Goal: Task Accomplishment & Management: Manage account settings

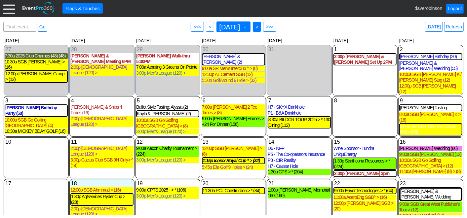
click at [259, 28] on span ">" at bounding box center [256, 26] width 5 height 7
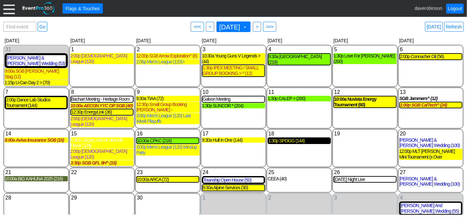
click at [298, 138] on div "1:30p SPOGG (144)" at bounding box center [299, 141] width 62 height 6
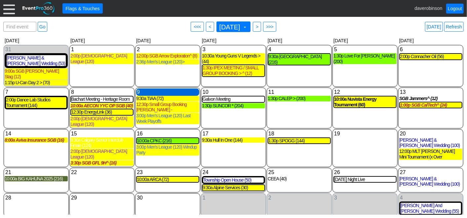
click at [140, 89] on div "9 Tuesday" at bounding box center [167, 92] width 63 height 7
click at [320, 24] on div "Find event: enter title Go ● <<< ● < September 2025 ▼ ● > ● >>> Today Refresh" at bounding box center [233, 26] width 460 height 13
click at [427, 71] on div "6 Saturday 2:00p Connacher Oil (56) Connacher Oil Deposit Received Golf Event a…" at bounding box center [430, 66] width 65 height 42
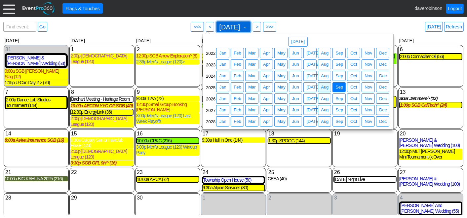
click at [248, 29] on span "September 2025 ▼" at bounding box center [233, 26] width 30 height 7
click at [330, 88] on span "● Aug" at bounding box center [324, 87] width 13 height 10
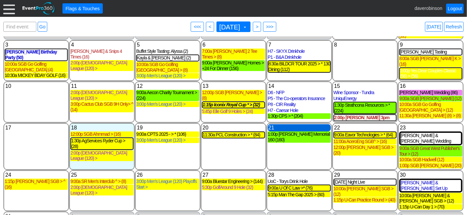
scroll to position [67, 0]
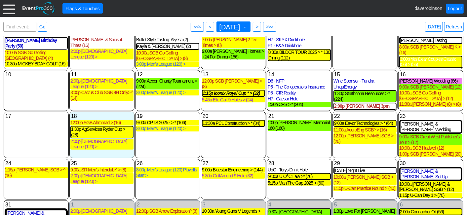
click at [231, 135] on div "20 Wednesday 11:30a PCL Construction > * (84) PCL Construction > * 10 Day Golf …" at bounding box center [233, 135] width 65 height 47
click at [261, 30] on span "● >" at bounding box center [257, 27] width 8 height 10
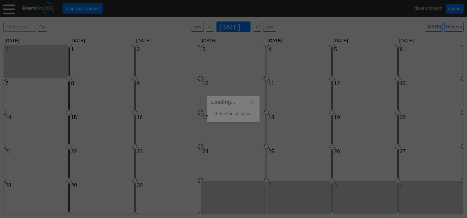
scroll to position [0, 0]
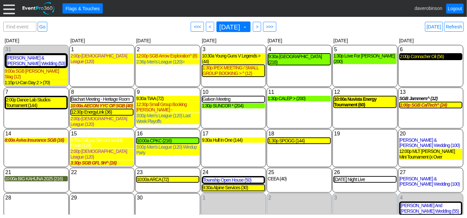
click at [428, 57] on div "2:00p Connacher Oil (56)" at bounding box center [431, 57] width 62 height 6
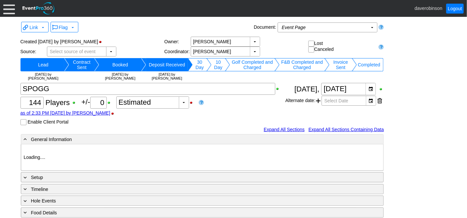
type input "Heritage Pointe Golf Club"
type input "Corporate Tournament"
type input "1123592"
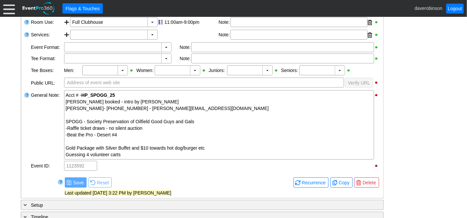
scroll to position [183, 0]
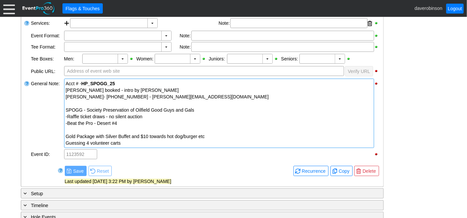
click at [158, 121] on div "-Beat the Pro - Desert #4" at bounding box center [219, 123] width 307 height 7
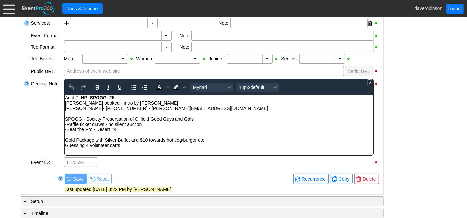
scroll to position [0, 0]
click at [138, 132] on div "Rich Text Area. Press ALT-0 for help." at bounding box center [219, 134] width 308 height 5
click at [135, 132] on div "-Beat the Pro - Desert #4" at bounding box center [219, 129] width 308 height 5
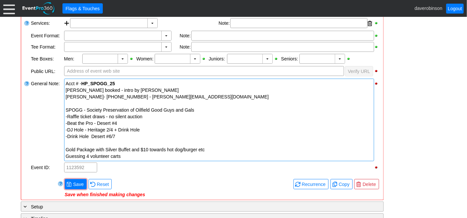
click at [54, 129] on div "General Note:" at bounding box center [46, 120] width 33 height 84
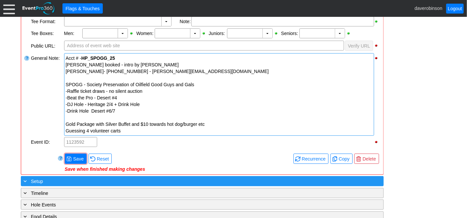
scroll to position [220, 0]
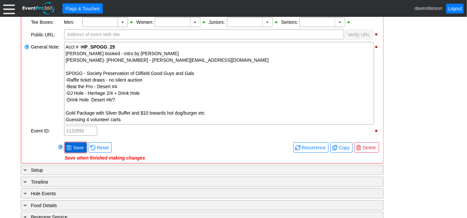
click at [77, 145] on span "Save" at bounding box center [78, 147] width 13 height 7
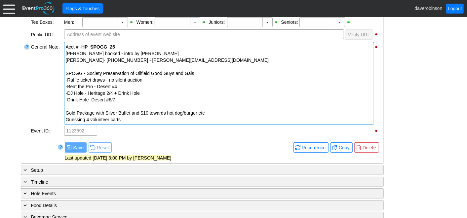
drag, startPoint x: 80, startPoint y: 99, endPoint x: 84, endPoint y: 98, distance: 3.7
click at [83, 99] on div "-Drink Hole Desert #6/7" at bounding box center [219, 99] width 307 height 7
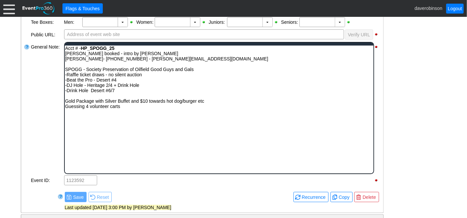
scroll to position [0, 0]
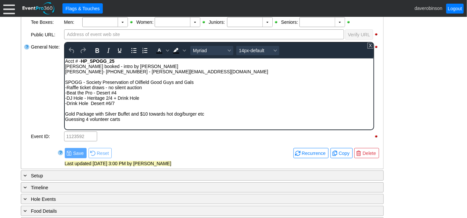
click at [79, 105] on div "-Drink Hole Desert #6/7" at bounding box center [219, 102] width 308 height 5
click at [131, 102] on div "-Drink & Food Hole Desert #6/7" at bounding box center [219, 102] width 308 height 5
click at [39, 99] on div "General Note:" at bounding box center [46, 86] width 33 height 90
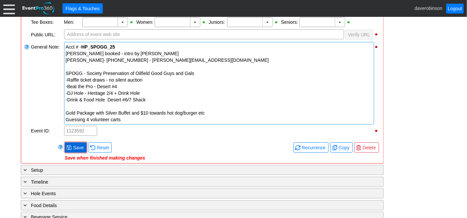
click at [79, 145] on span "Save" at bounding box center [78, 147] width 13 height 7
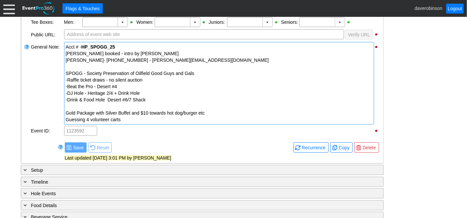
click at [154, 98] on div "-Drink & Food Hole Desert #6/7 Shack" at bounding box center [219, 99] width 307 height 7
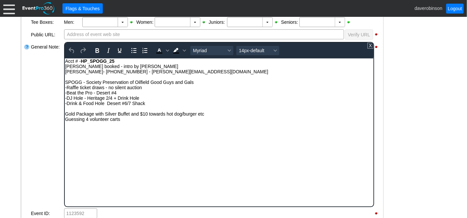
click at [151, 105] on div "-Drink & Food Hole Desert #6/7 Shack" at bounding box center [219, 102] width 308 height 5
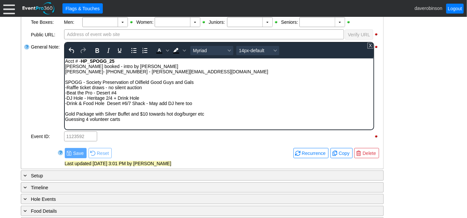
click at [37, 93] on div "General Note:" at bounding box center [46, 86] width 33 height 90
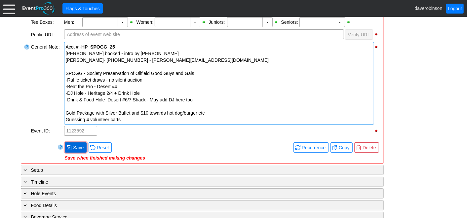
click at [73, 144] on span "Save" at bounding box center [78, 147] width 13 height 7
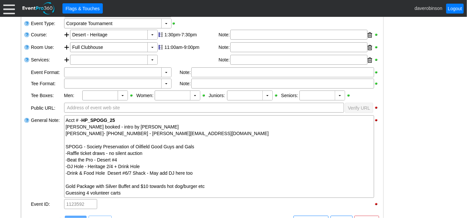
scroll to position [257, 0]
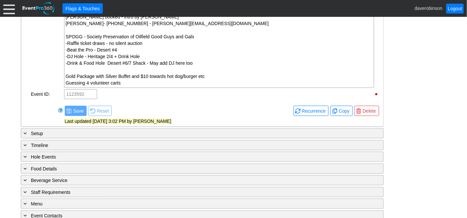
click at [414, 138] on div "- General Information ▼ Loading.... Remove all highlights Facility: ▼ Χ [GEOGRA…" at bounding box center [233, 66] width 429 height 379
click at [70, 108] on span at bounding box center [68, 110] width 5 height 5
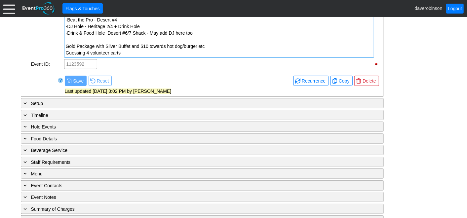
scroll to position [296, 0]
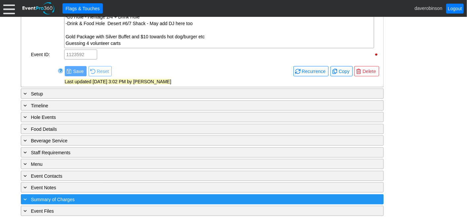
click at [60, 197] on span "Summary of Charges" at bounding box center [53, 199] width 44 height 5
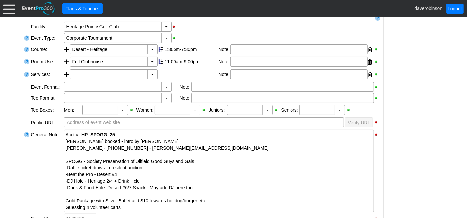
scroll to position [117, 0]
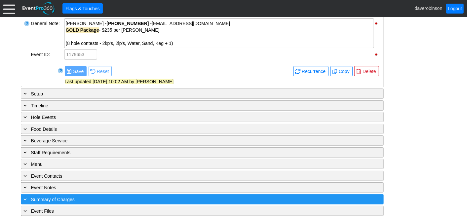
click at [31, 197] on span "Summary of Charges" at bounding box center [53, 199] width 44 height 5
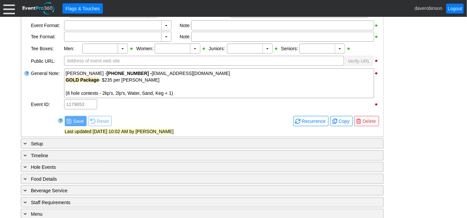
scroll to position [47, 0]
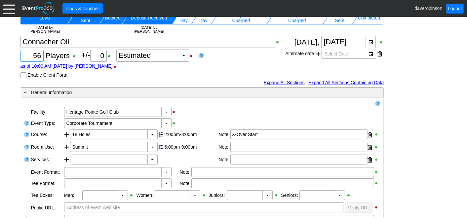
drag, startPoint x: 34, startPoint y: 56, endPoint x: 45, endPoint y: 56, distance: 10.9
click at [45, 56] on div "Χ 56 Players +/- Χ 0 ▼ Χ Estimated as of 10:00 AM on Wednesday, 7/9/2025 by dav…" at bounding box center [152, 57] width 265 height 42
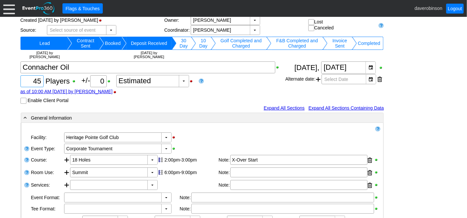
scroll to position [10, 0]
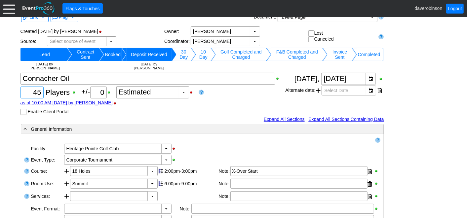
click at [202, 114] on div "Χ 45 Players +/- Χ 0 ▼ Χ Estimated as of 10:00 AM on Wednesday, 7/9/2025 by dav…" at bounding box center [152, 94] width 265 height 42
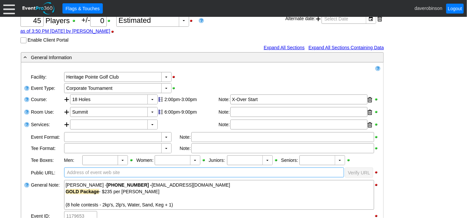
scroll to position [41, 0]
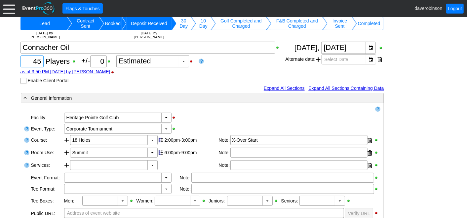
drag, startPoint x: 30, startPoint y: 63, endPoint x: 45, endPoint y: 60, distance: 15.5
click at [45, 60] on div "Χ 45 Players +/- Χ 0 ▼ Χ Estimated as of 3:50 PM on Monday, 8/18/2025 by davero…" at bounding box center [152, 63] width 265 height 42
type input "47"
click at [152, 71] on div "as of 3:50 PM on Monday, 8/18/2025 by daverobinson" at bounding box center [152, 71] width 265 height 5
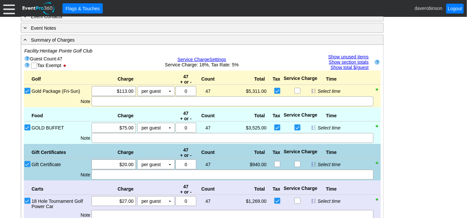
scroll to position [440, 0]
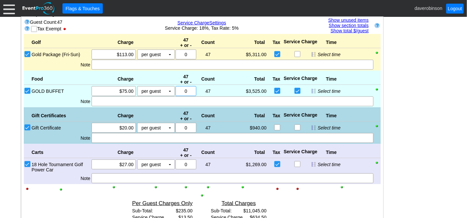
drag, startPoint x: 191, startPoint y: 87, endPoint x: 182, endPoint y: 87, distance: 8.6
click at [182, 87] on input "0" at bounding box center [186, 91] width 16 height 9
type input "9"
click at [411, 124] on div "- General Information ▼ Loading.... Remove all highlights Facility: ▼ Χ Heritag…" at bounding box center [233, 44] width 429 height 701
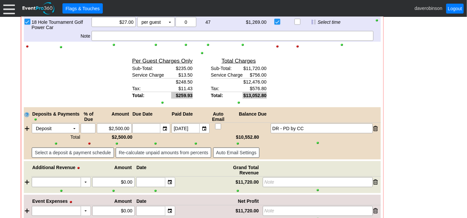
scroll to position [619, 0]
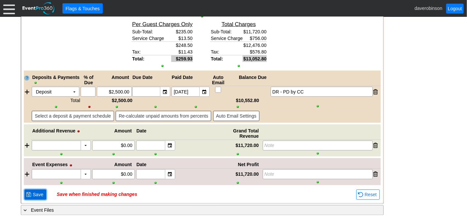
click at [35, 192] on span "Save" at bounding box center [37, 195] width 13 height 7
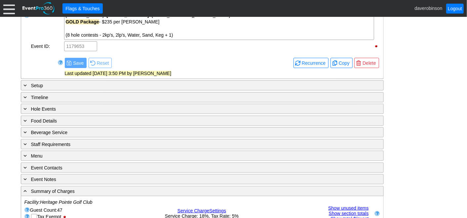
scroll to position [141, 0]
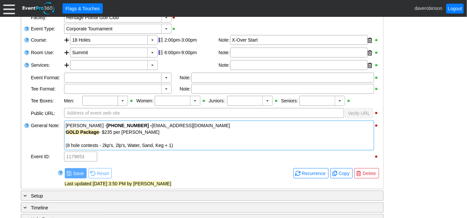
click at [143, 132] on div "GOLD Package - $235 per Dave" at bounding box center [219, 132] width 307 height 7
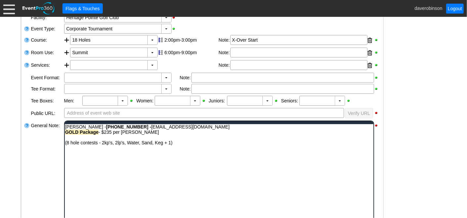
scroll to position [0, 0]
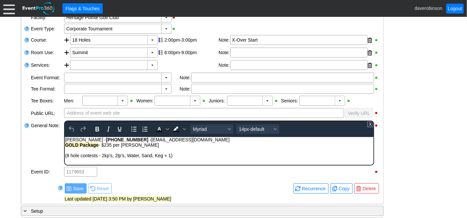
click at [148, 145] on div "GOLD Package - $235 per Dave" at bounding box center [219, 144] width 308 height 5
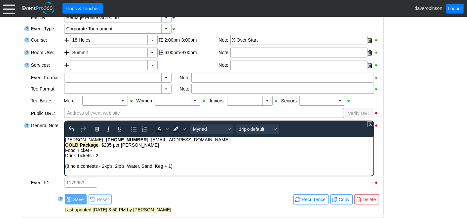
click at [101, 149] on div "Food Ticket -" at bounding box center [219, 149] width 308 height 5
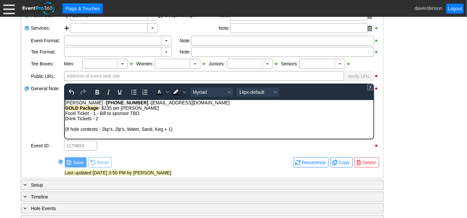
scroll to position [141, 0]
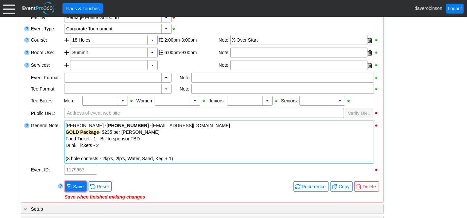
click at [37, 158] on div "General Note:" at bounding box center [46, 142] width 33 height 44
click at [109, 143] on div "Drink Tickets - 2" at bounding box center [219, 145] width 307 height 7
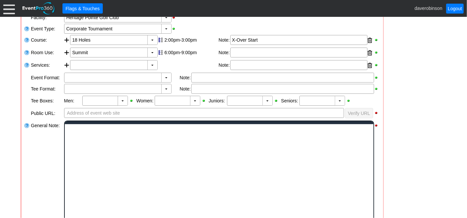
scroll to position [0, 0]
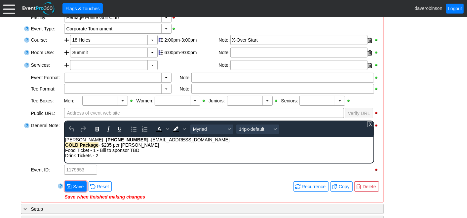
click at [108, 157] on div "Drink Tickets - 2" at bounding box center [219, 155] width 308 height 5
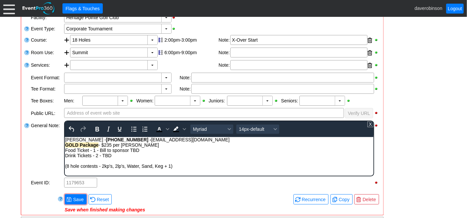
click at [32, 147] on div "General Note:" at bounding box center [46, 148] width 33 height 57
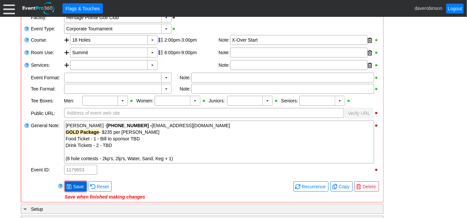
click at [77, 183] on span "Save" at bounding box center [78, 186] width 13 height 7
